Goal: Find specific page/section: Find specific page/section

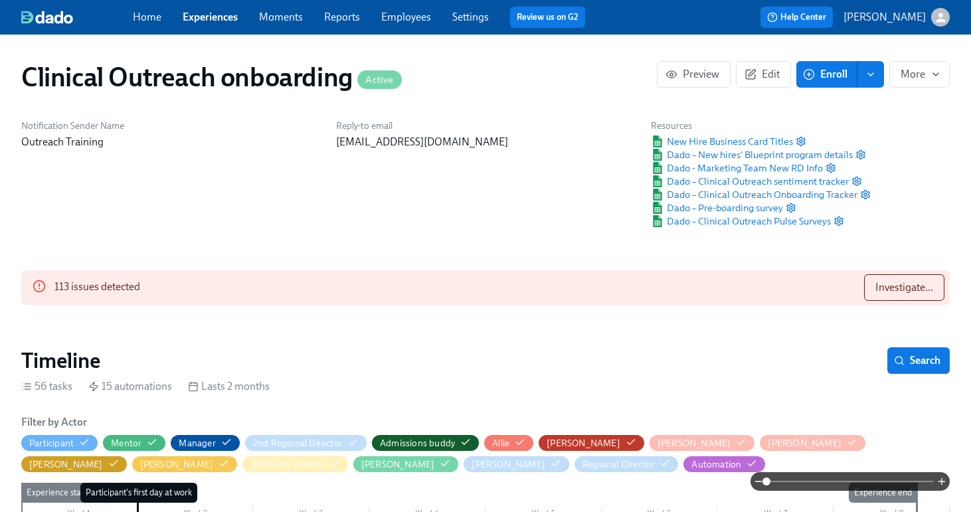
scroll to position [0, 5450]
click at [879, 289] on span "Investigate..." at bounding box center [904, 287] width 58 height 13
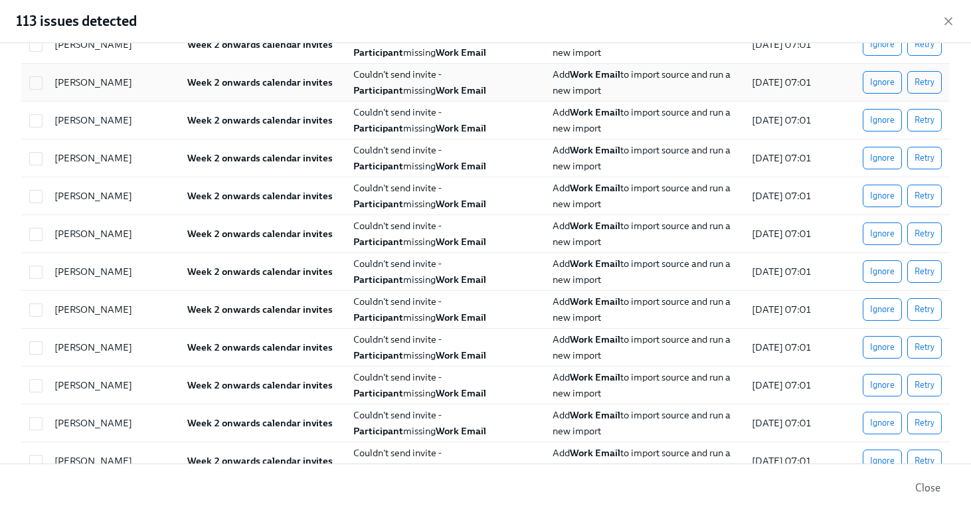
scroll to position [1469, 0]
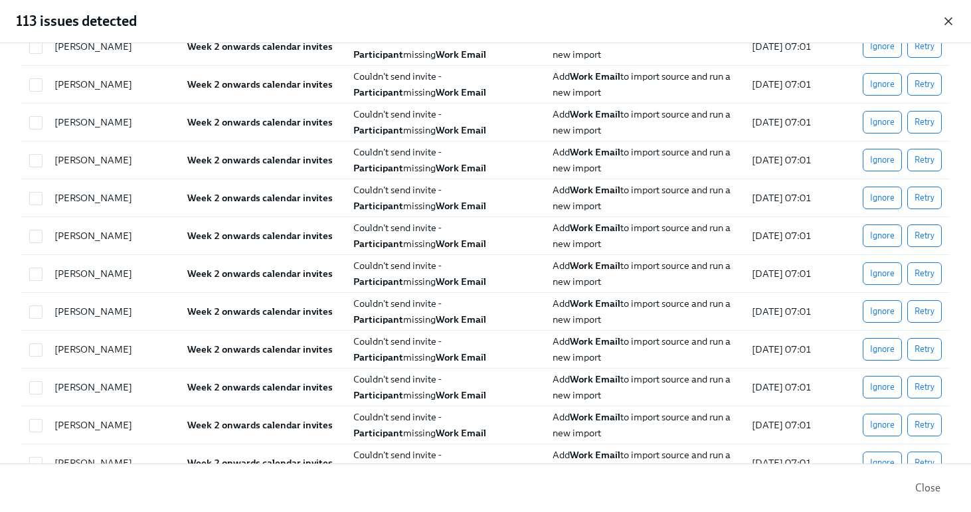
click at [945, 23] on icon "button" at bounding box center [948, 21] width 7 height 7
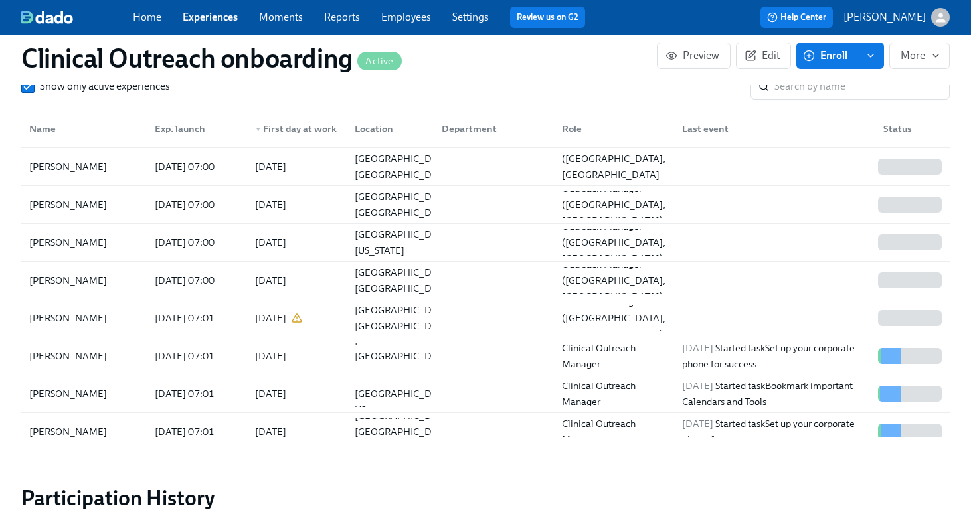
scroll to position [1923, 0]
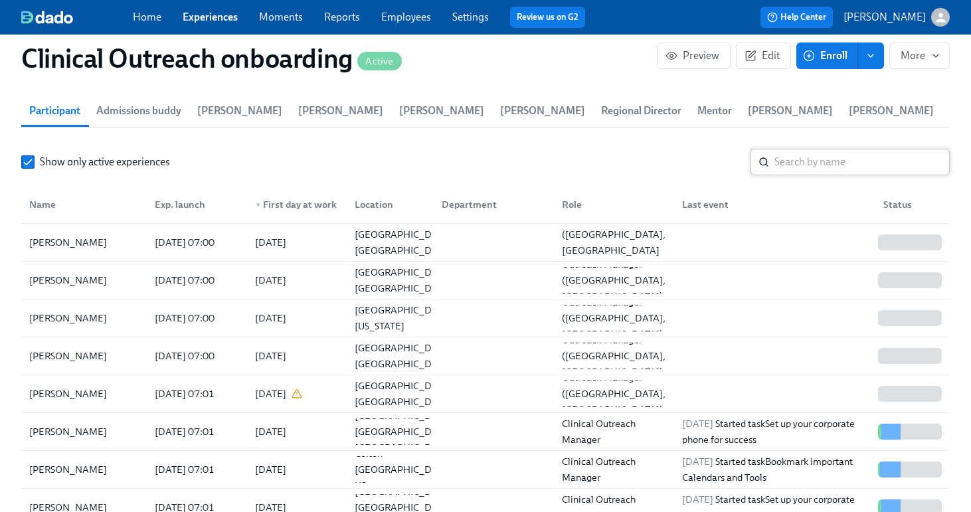
click at [839, 161] on input "search" at bounding box center [861, 162] width 175 height 27
type input "[PERSON_NAME]"
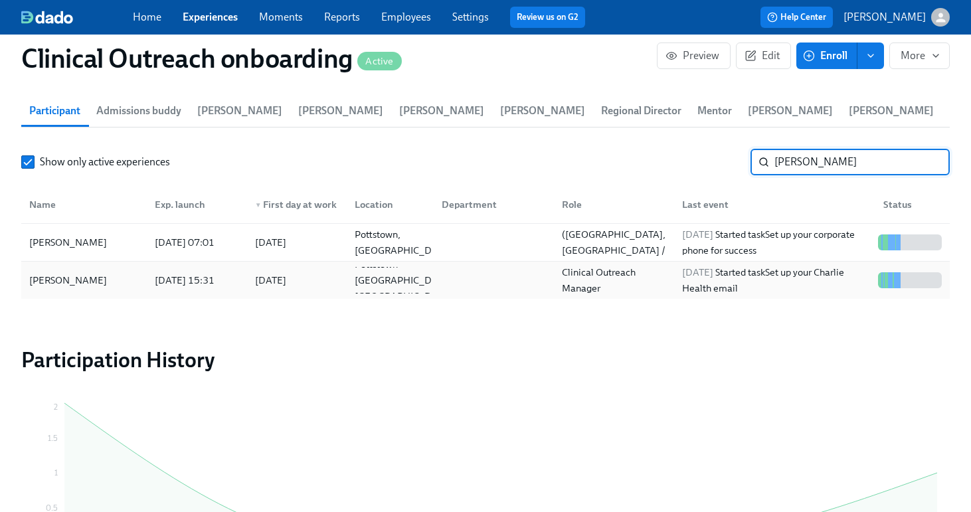
click at [78, 284] on div "[PERSON_NAME]" at bounding box center [68, 280] width 88 height 16
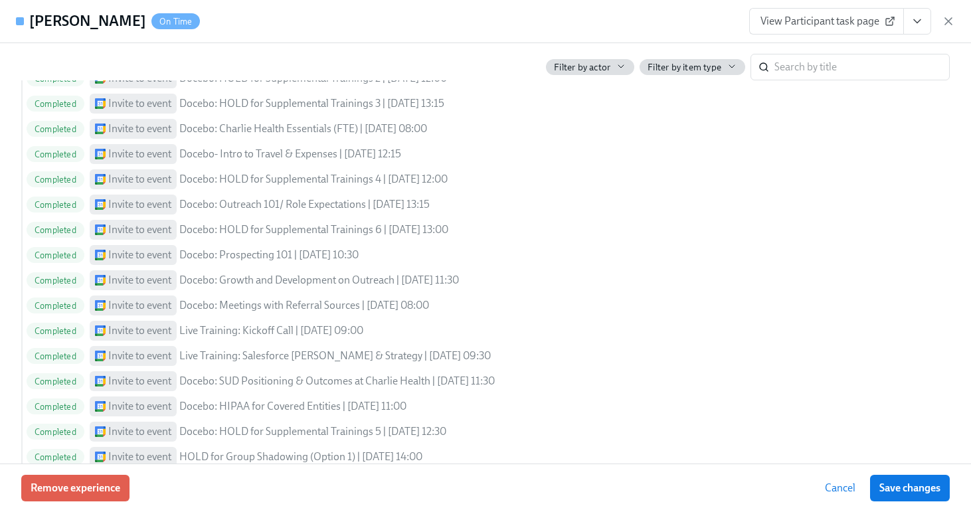
scroll to position [0, 11860]
click at [940, 22] on div "View Participant task page" at bounding box center [852, 21] width 206 height 27
click at [945, 21] on icon "button" at bounding box center [948, 21] width 13 height 13
